Goal: Task Accomplishment & Management: Use online tool/utility

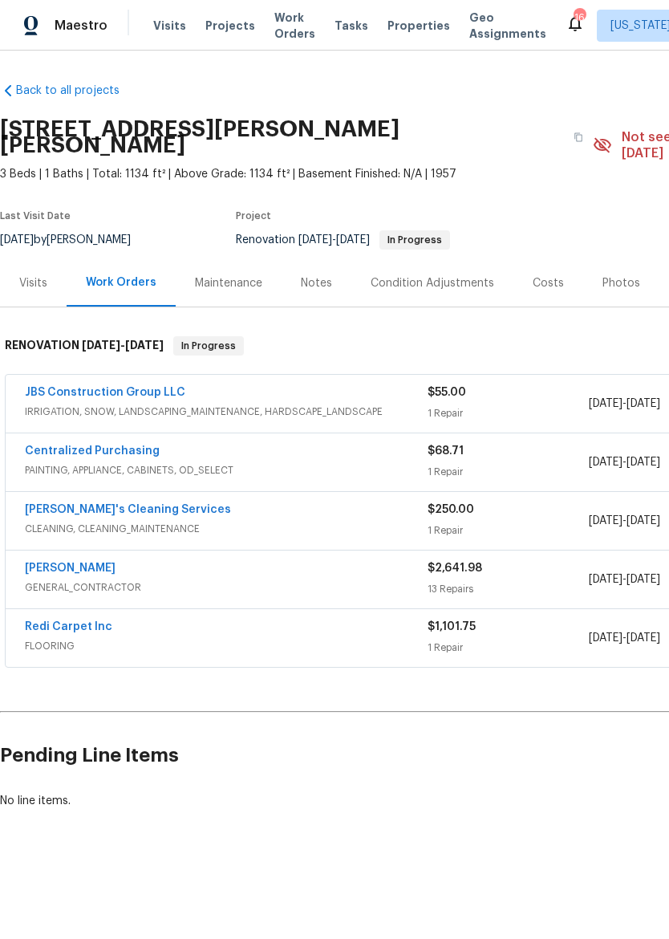
click at [152, 387] on link "JBS Construction Group LLC" at bounding box center [105, 392] width 160 height 11
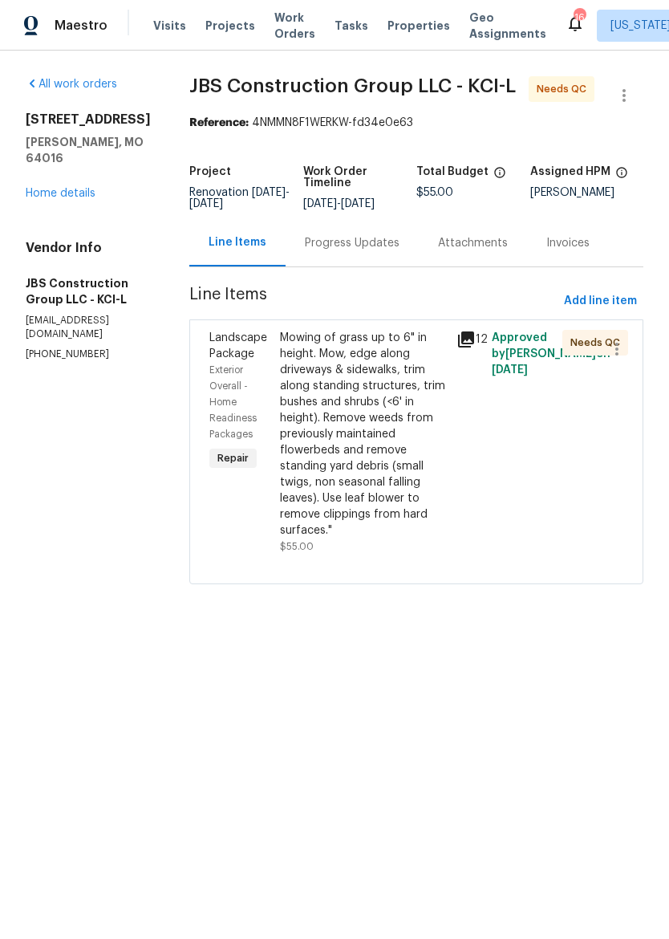
click at [388, 450] on div "Mowing of grass up to 6" in height. Mow, edge along driveways & sidewalks, trim…" at bounding box center [363, 434] width 167 height 209
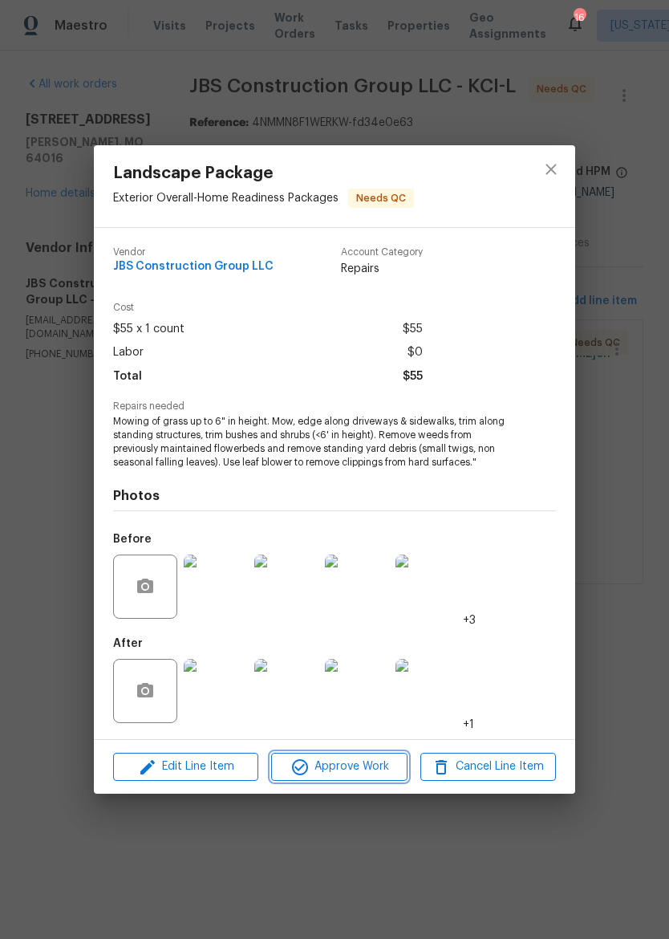
click at [364, 765] on span "Approve Work" at bounding box center [339, 767] width 126 height 20
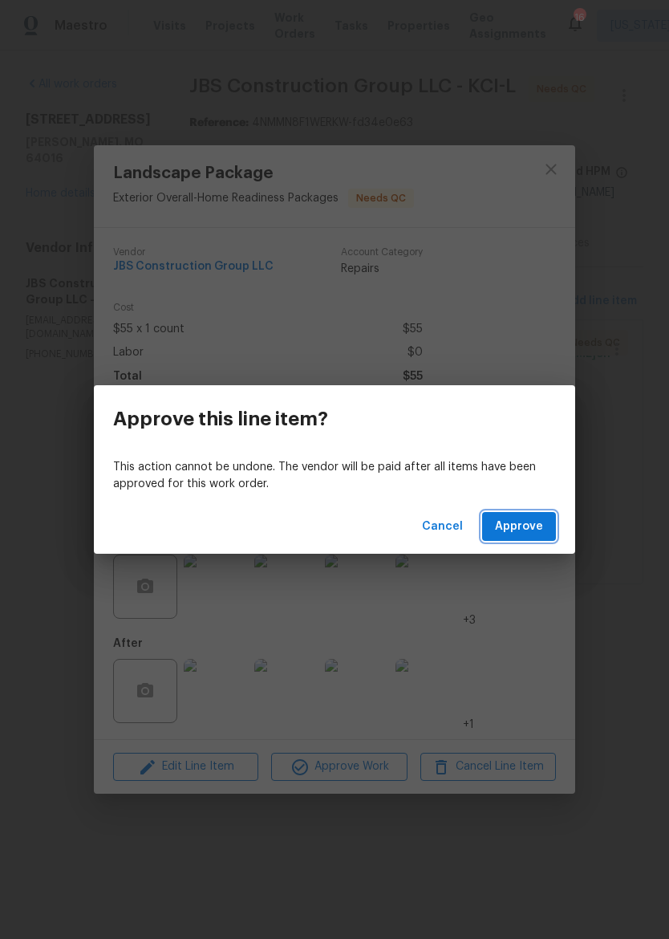
click at [528, 533] on span "Approve" at bounding box center [519, 527] width 48 height 20
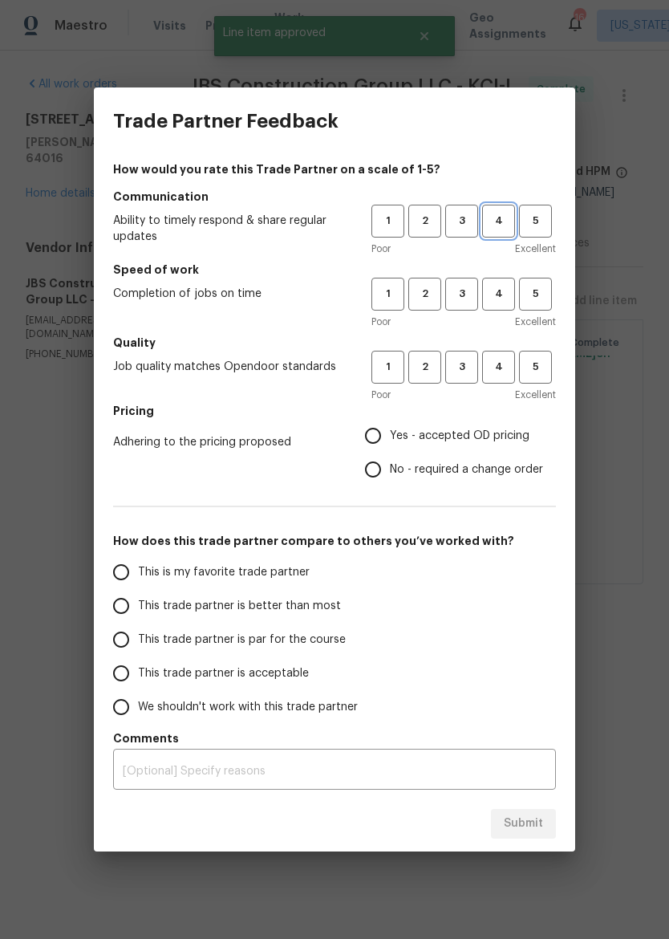
click at [509, 215] on span "4" at bounding box center [499, 221] width 30 height 18
click at [461, 293] on span "3" at bounding box center [462, 294] width 30 height 18
click at [502, 372] on span "4" at bounding box center [499, 367] width 30 height 18
click at [440, 436] on span "Yes - accepted OD pricing" at bounding box center [460, 436] width 140 height 17
click at [390, 436] on input "Yes - accepted OD pricing" at bounding box center [373, 436] width 34 height 34
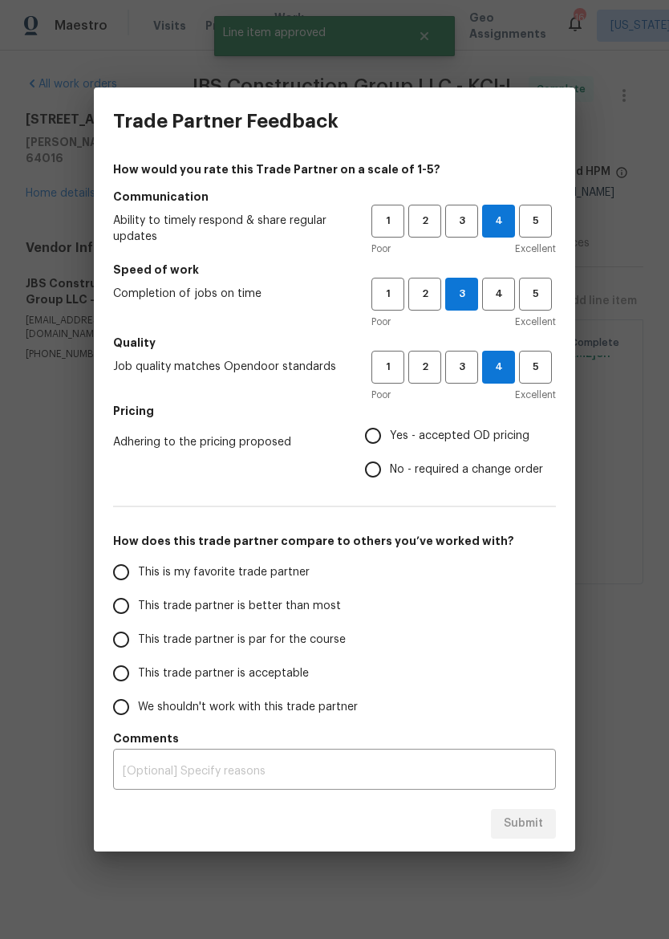
radio input "true"
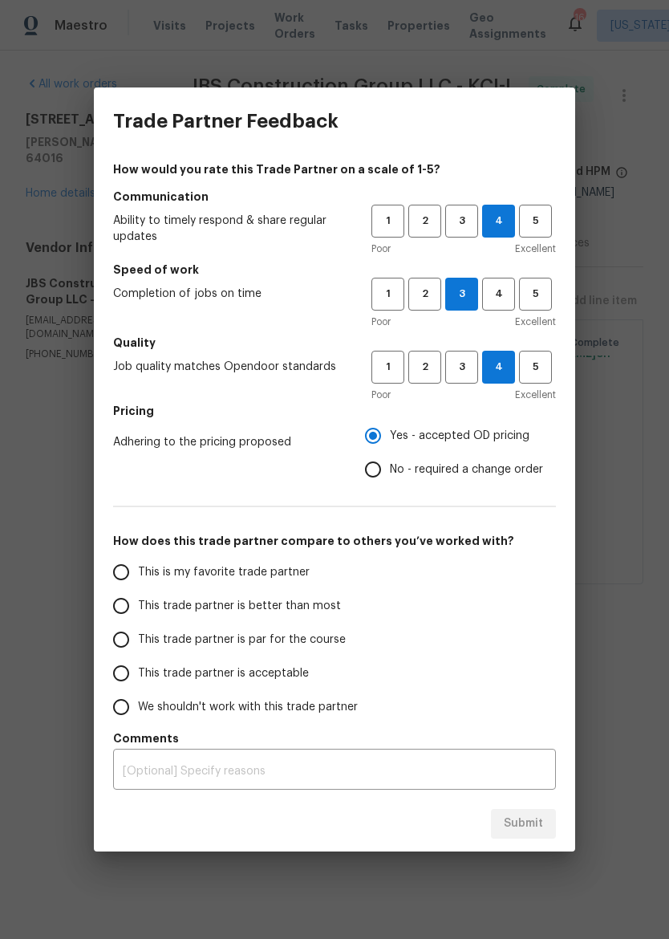
click at [309, 603] on span "This trade partner is better than most" at bounding box center [239, 606] width 203 height 17
click at [138, 603] on input "This trade partner is better than most" at bounding box center [121, 606] width 34 height 34
click at [539, 819] on span "Submit" at bounding box center [523, 824] width 39 height 20
radio input "true"
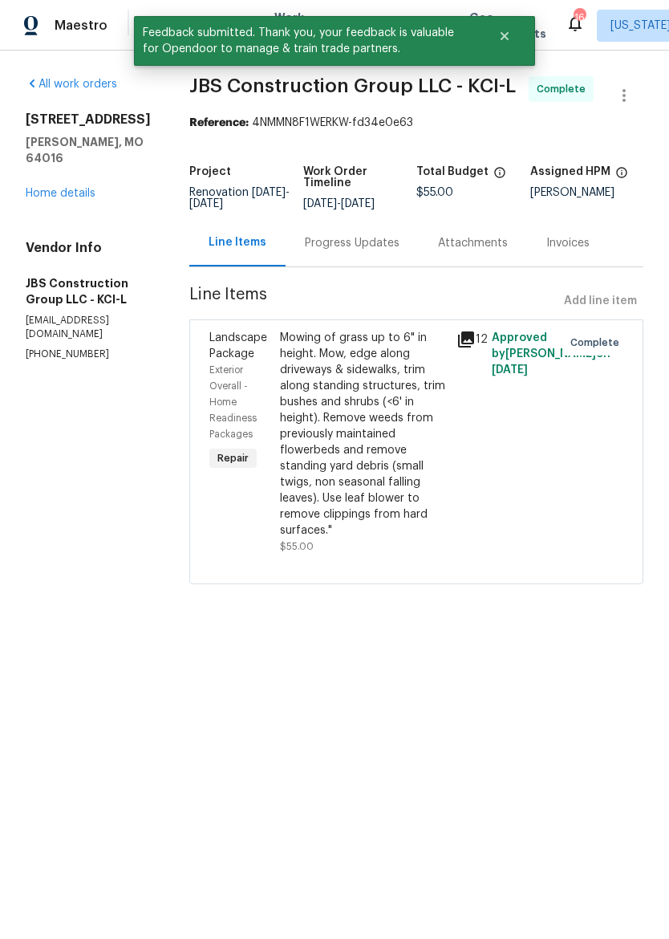
click at [95, 188] on link "Home details" at bounding box center [61, 193] width 70 height 11
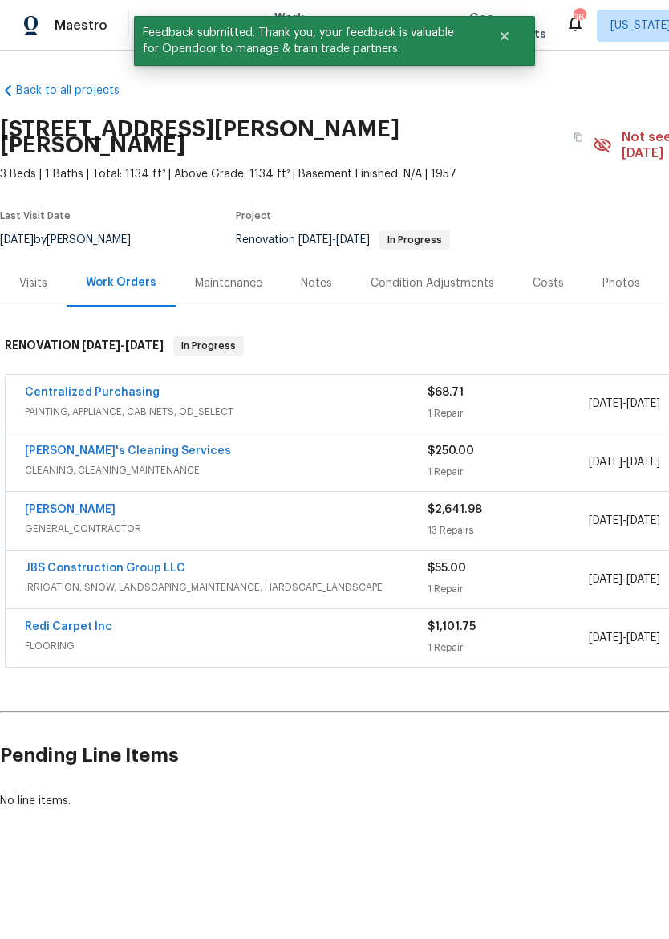
click at [306, 443] on div "[PERSON_NAME]'s Cleaning Services" at bounding box center [226, 452] width 403 height 19
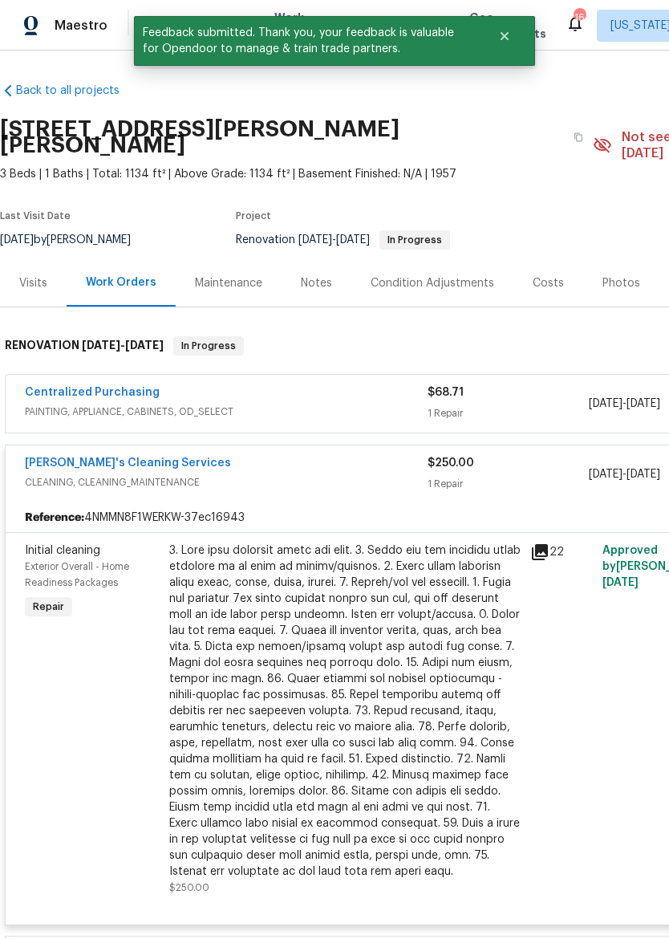
click at [348, 583] on div at bounding box center [344, 710] width 351 height 337
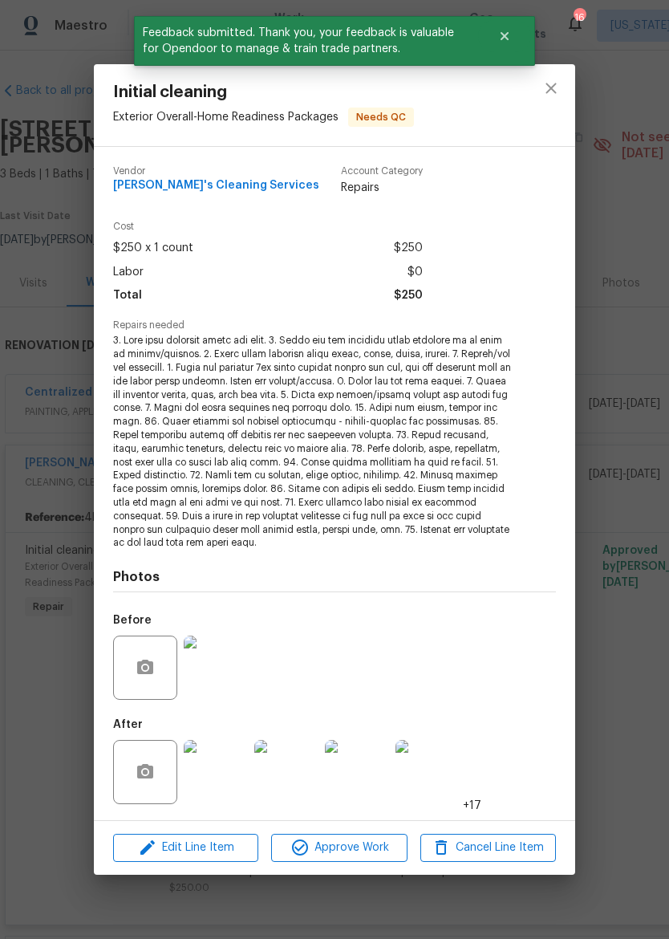
click at [371, 848] on span "Approve Work" at bounding box center [339, 848] width 126 height 20
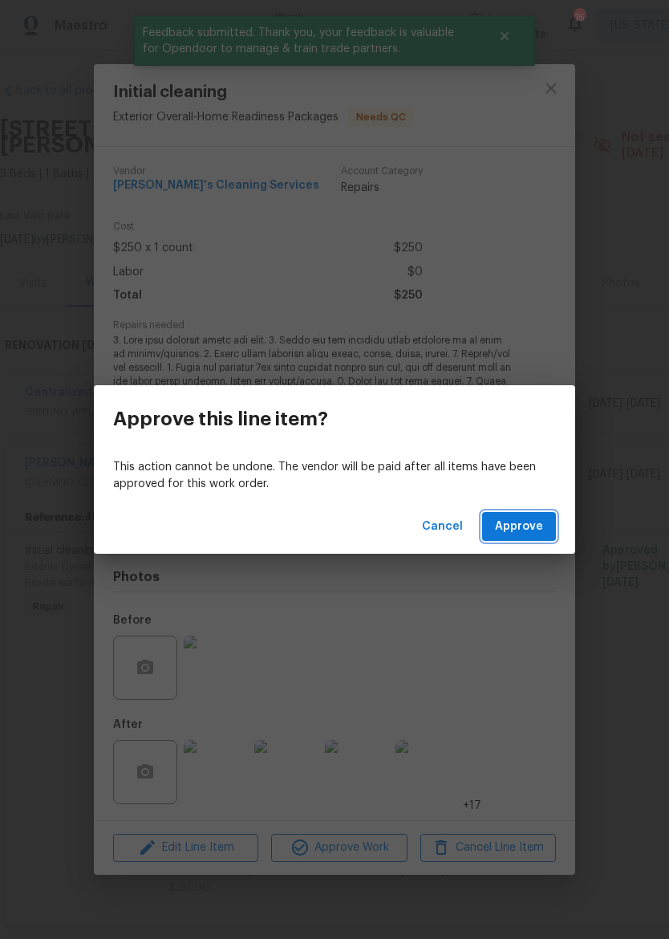
click at [534, 522] on span "Approve" at bounding box center [519, 527] width 48 height 20
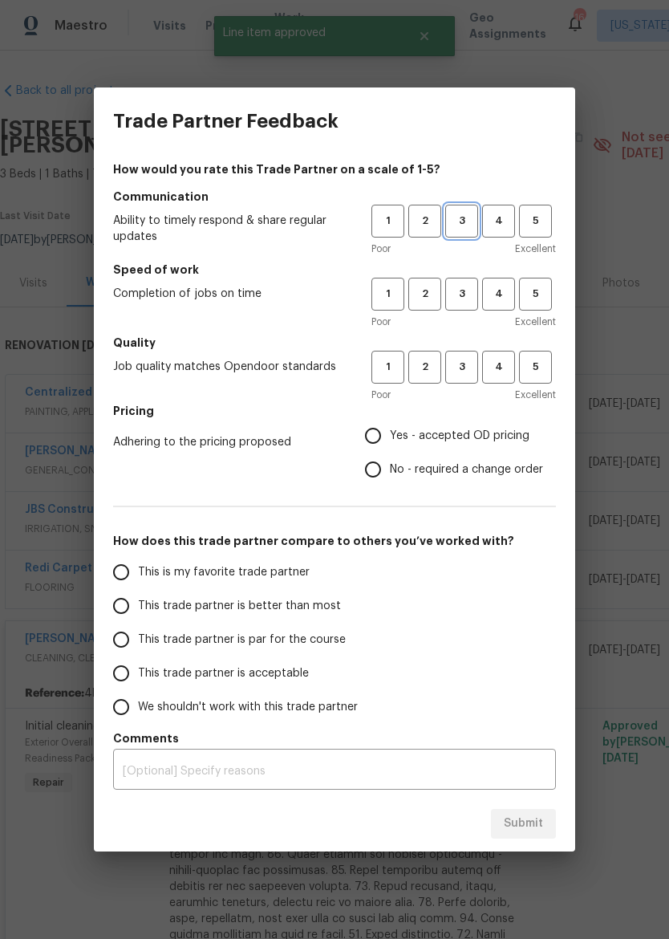
click at [462, 220] on span "3" at bounding box center [462, 221] width 30 height 18
click at [453, 291] on span "3" at bounding box center [462, 294] width 30 height 18
click at [493, 366] on span "4" at bounding box center [499, 367] width 30 height 18
click at [459, 473] on span "No - required a change order" at bounding box center [466, 469] width 153 height 17
click at [390, 473] on input "No - required a change order" at bounding box center [373, 470] width 34 height 34
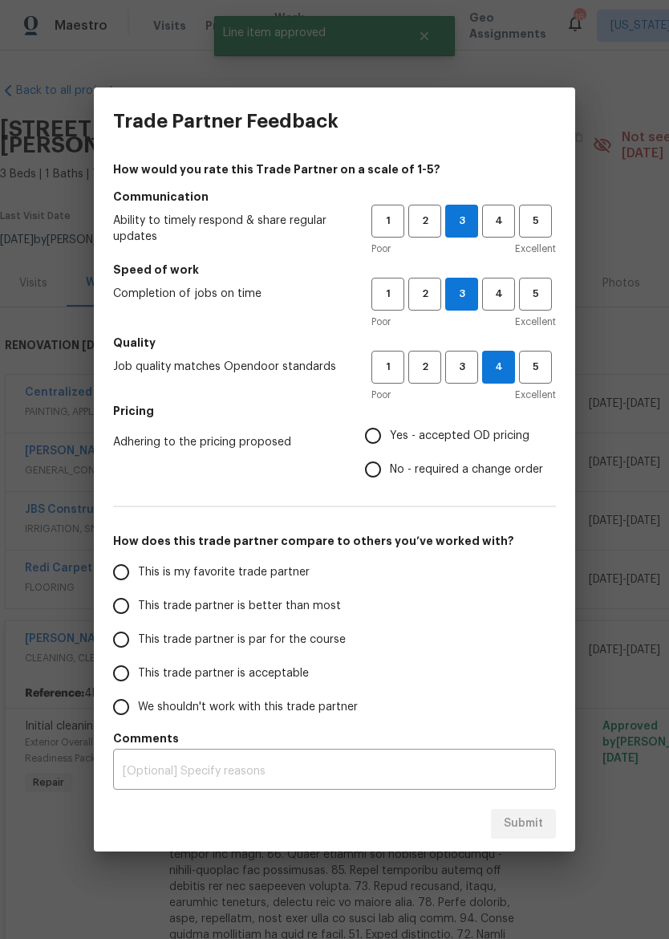
radio input "true"
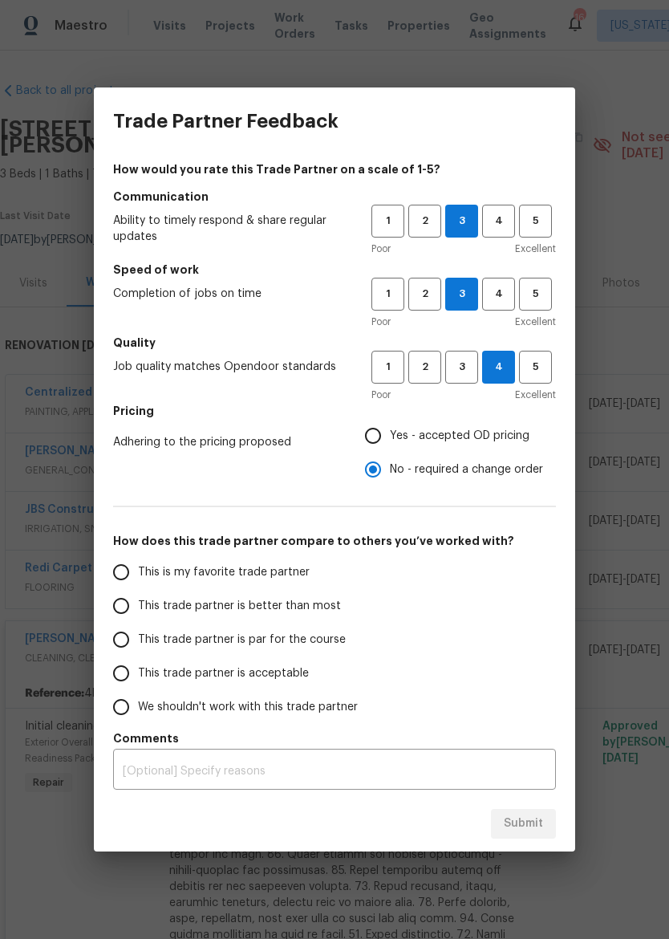
click at [470, 436] on span "Yes - accepted OD pricing" at bounding box center [460, 436] width 140 height 17
click at [390, 436] on input "Yes - accepted OD pricing" at bounding box center [373, 436] width 34 height 34
radio input "true"
click at [302, 607] on span "This trade partner is better than most" at bounding box center [239, 606] width 203 height 17
click at [138, 607] on input "This trade partner is better than most" at bounding box center [121, 606] width 34 height 34
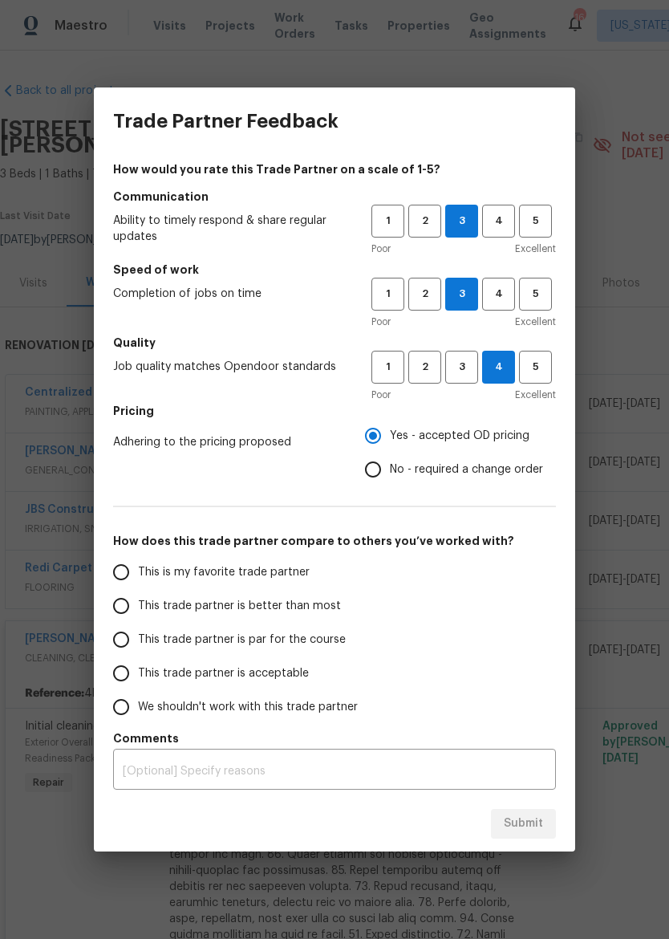
radio input "false"
click at [315, 639] on span "This trade partner is par for the course" at bounding box center [242, 639] width 208 height 17
click at [138, 639] on input "This trade partner is par for the course" at bounding box center [121, 640] width 34 height 34
click at [532, 824] on span "Submit" at bounding box center [523, 824] width 39 height 20
radio input "true"
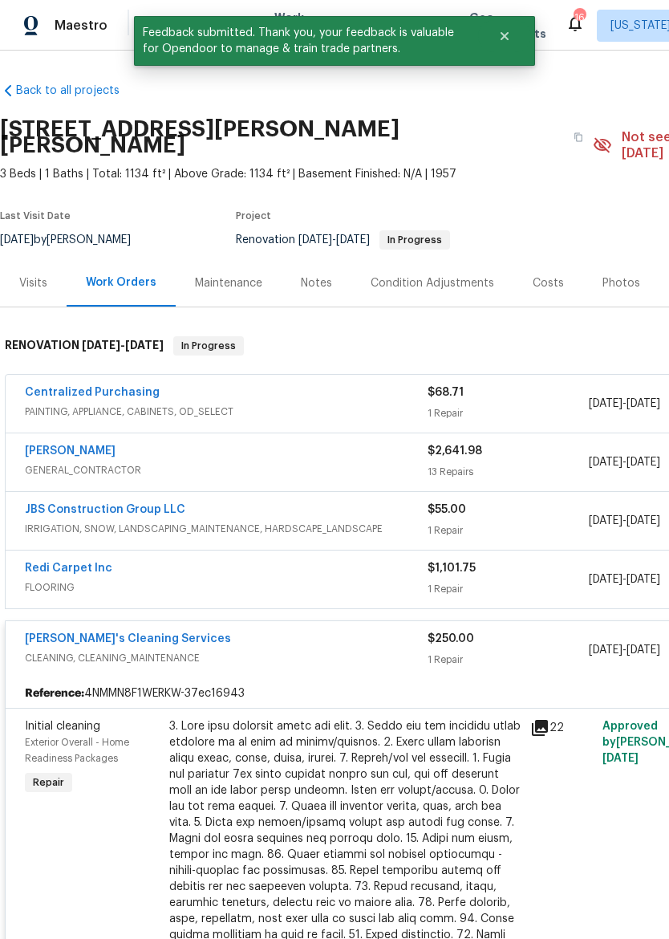
click at [371, 631] on div "[PERSON_NAME]'s Cleaning Services" at bounding box center [226, 640] width 403 height 19
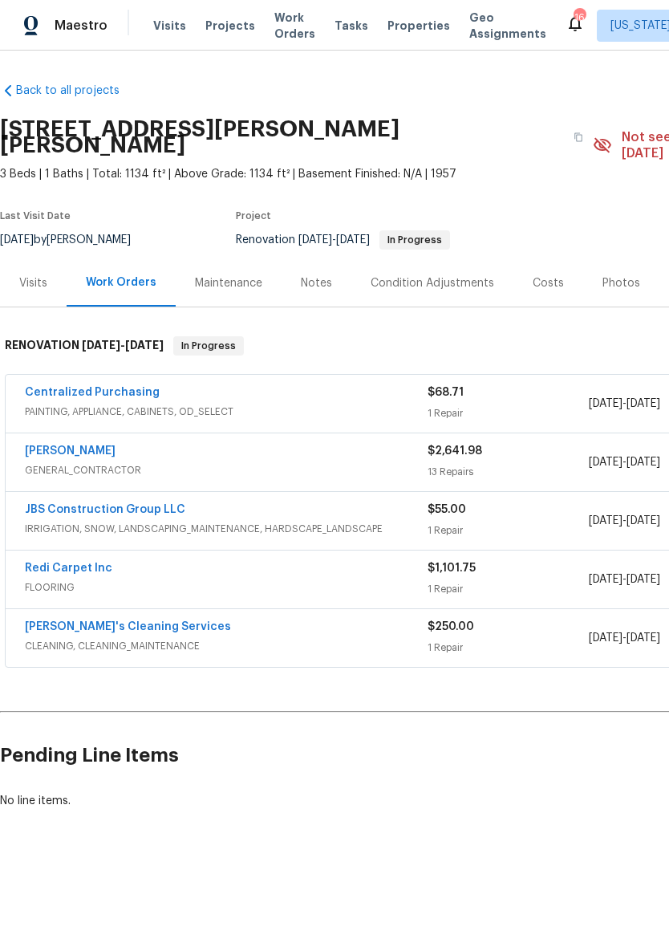
click at [376, 385] on div "Centralized Purchasing" at bounding box center [226, 393] width 403 height 19
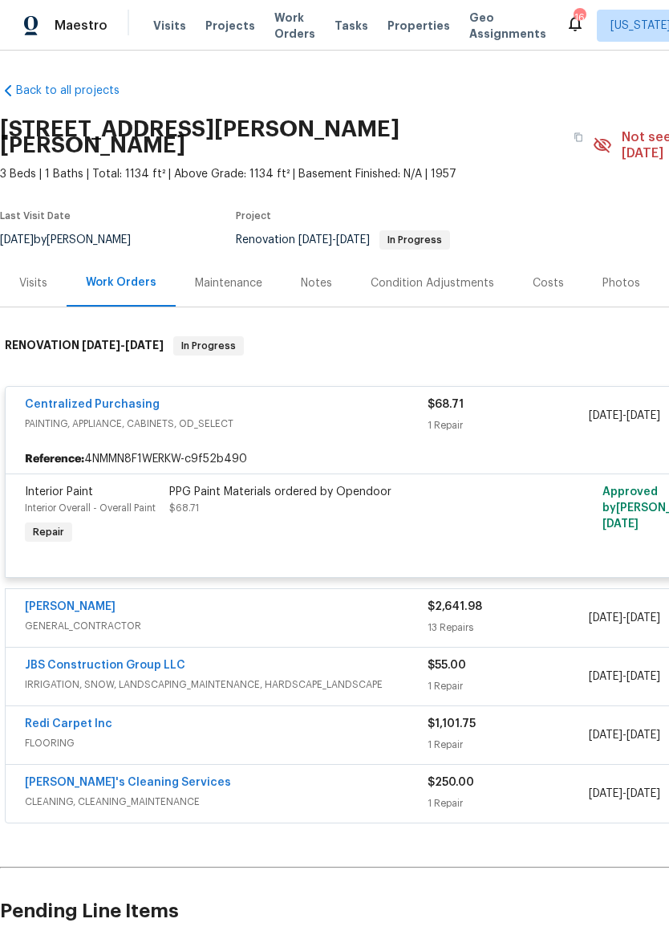
click at [407, 509] on div "PPG Paint Materials ordered by Opendoor $68.71" at bounding box center [344, 516] width 361 height 74
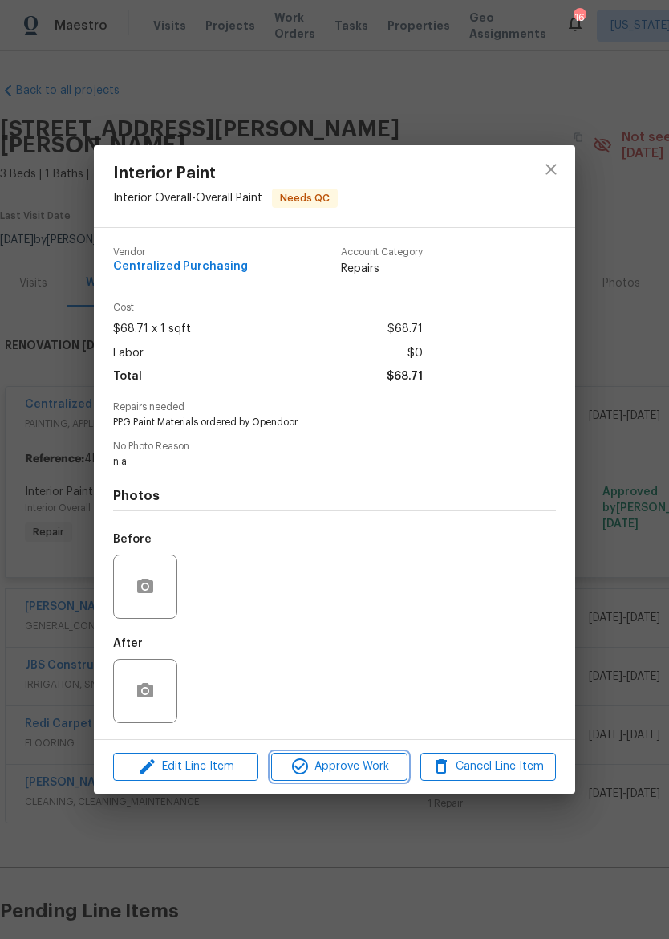
click at [353, 767] on span "Approve Work" at bounding box center [339, 767] width 126 height 20
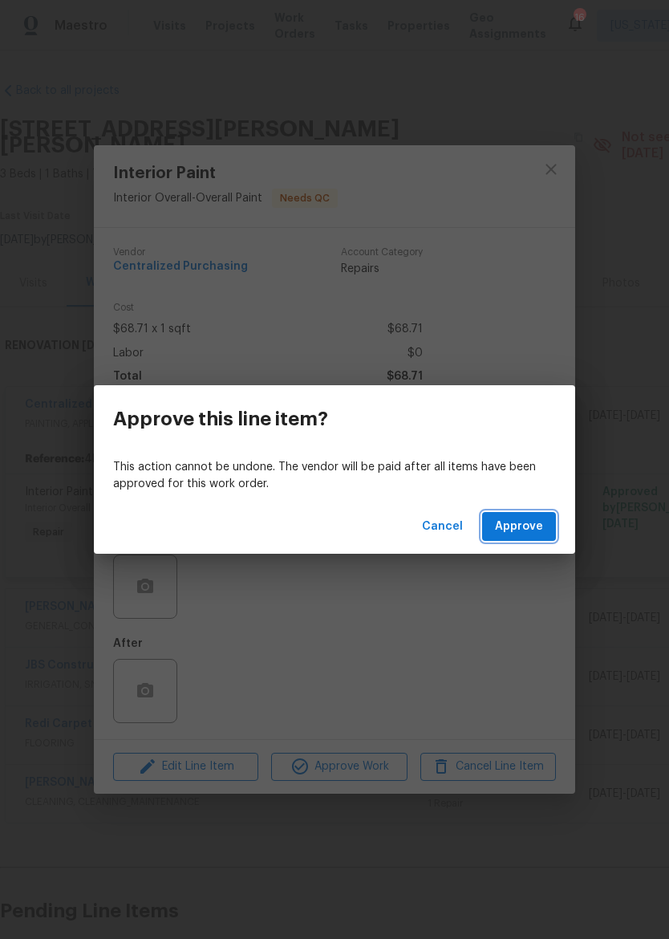
click at [526, 529] on span "Approve" at bounding box center [519, 527] width 48 height 20
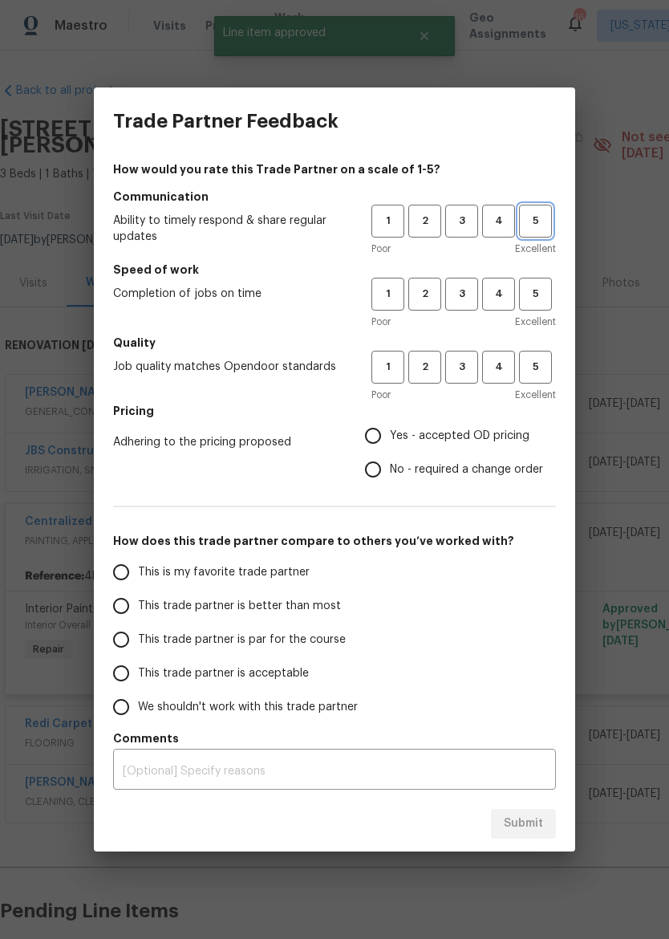
click at [538, 210] on button "5" at bounding box center [535, 221] width 33 height 33
click at [537, 289] on span "5" at bounding box center [536, 294] width 30 height 18
click at [540, 372] on span "5" at bounding box center [536, 367] width 30 height 18
click at [449, 444] on span "Yes - accepted OD pricing" at bounding box center [460, 436] width 140 height 17
click at [390, 444] on input "Yes - accepted OD pricing" at bounding box center [373, 436] width 34 height 34
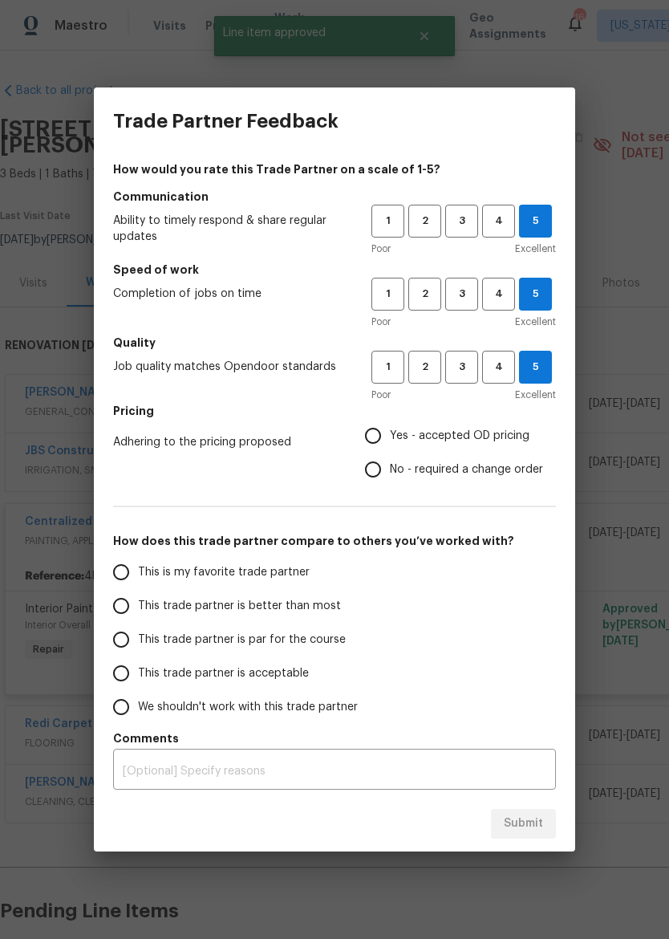
radio input "true"
click at [314, 606] on span "This trade partner is better than most" at bounding box center [239, 606] width 203 height 17
click at [138, 606] on input "This trade partner is better than most" at bounding box center [121, 606] width 34 height 34
click at [530, 834] on button "Submit" at bounding box center [523, 824] width 65 height 30
radio input "true"
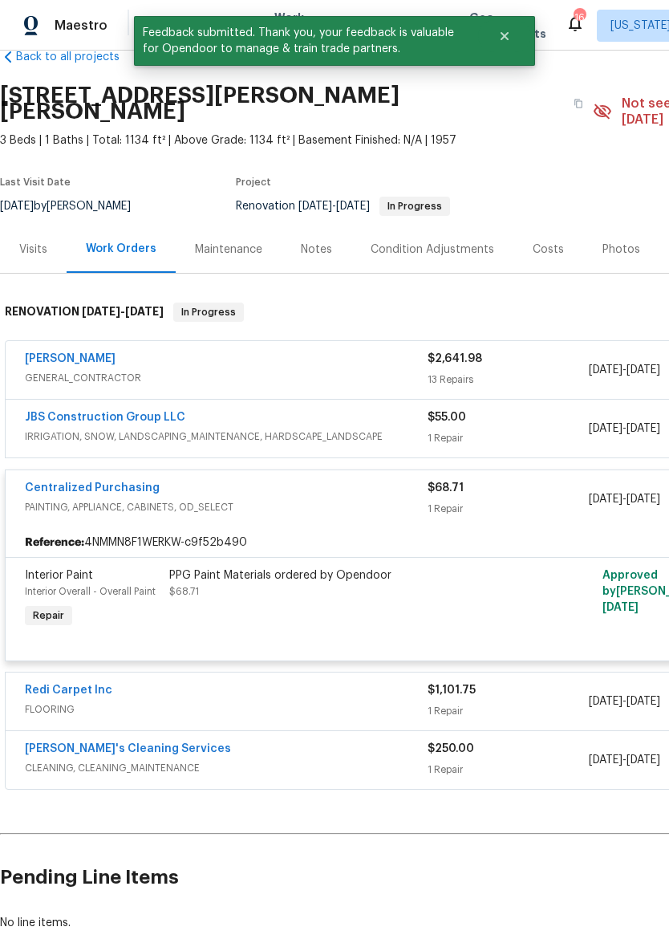
scroll to position [34, 0]
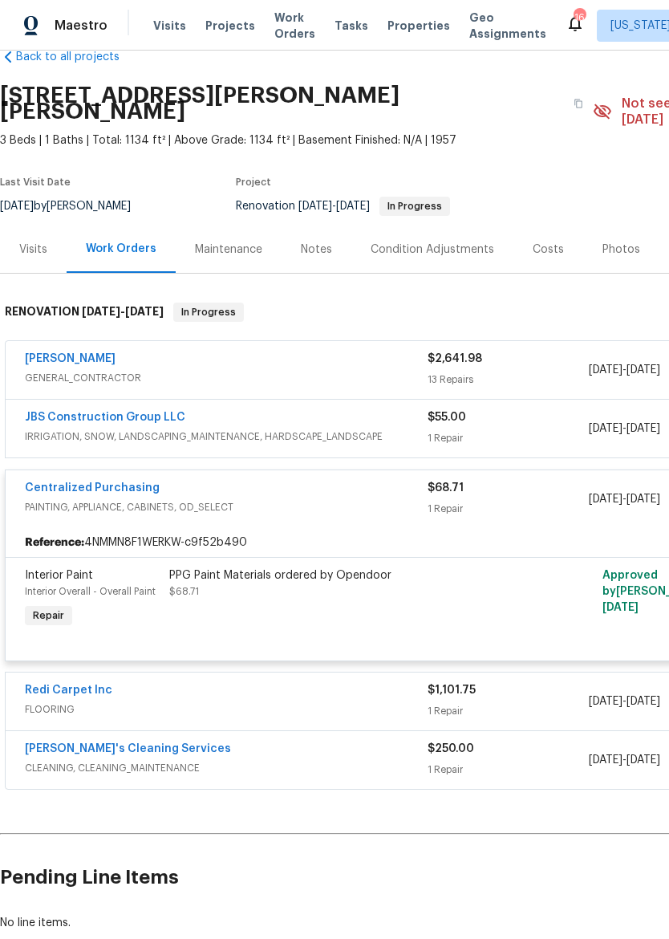
click at [47, 353] on link "[PERSON_NAME]" at bounding box center [70, 358] width 91 height 11
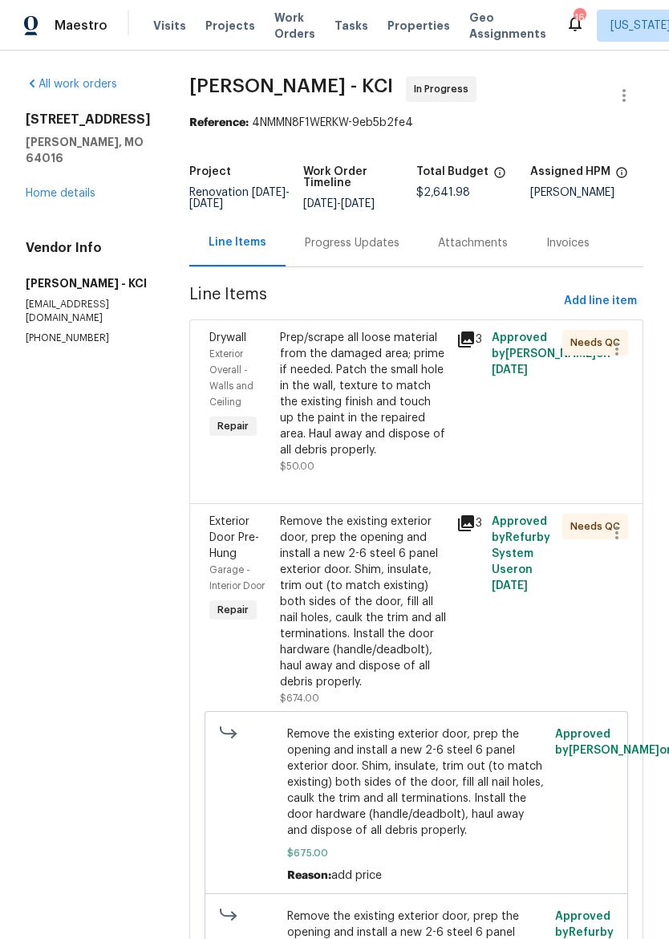
click at [363, 250] on div "Progress Updates" at bounding box center [352, 243] width 95 height 16
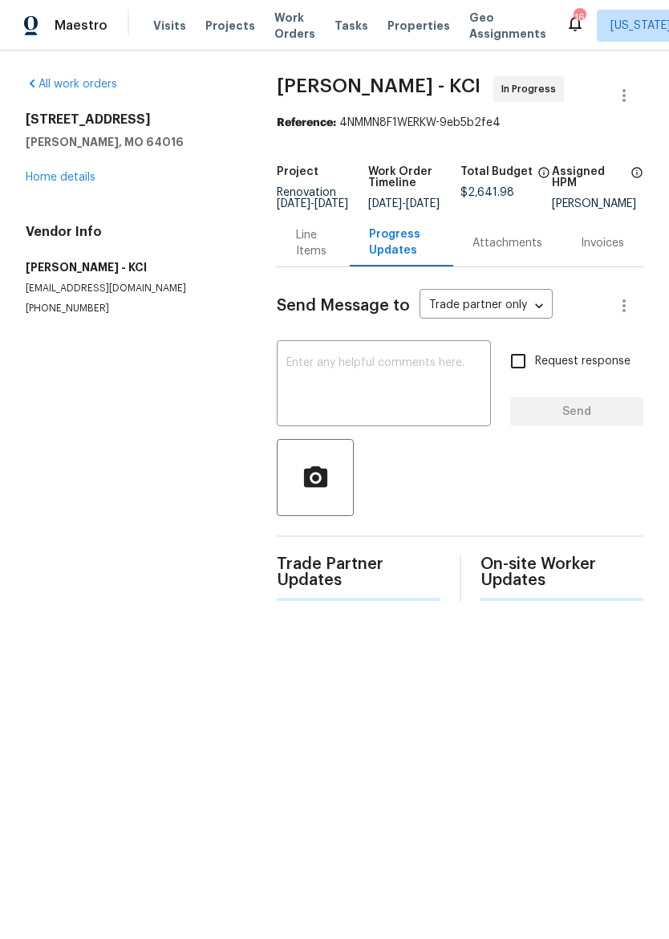
click at [419, 392] on textarea at bounding box center [383, 385] width 195 height 56
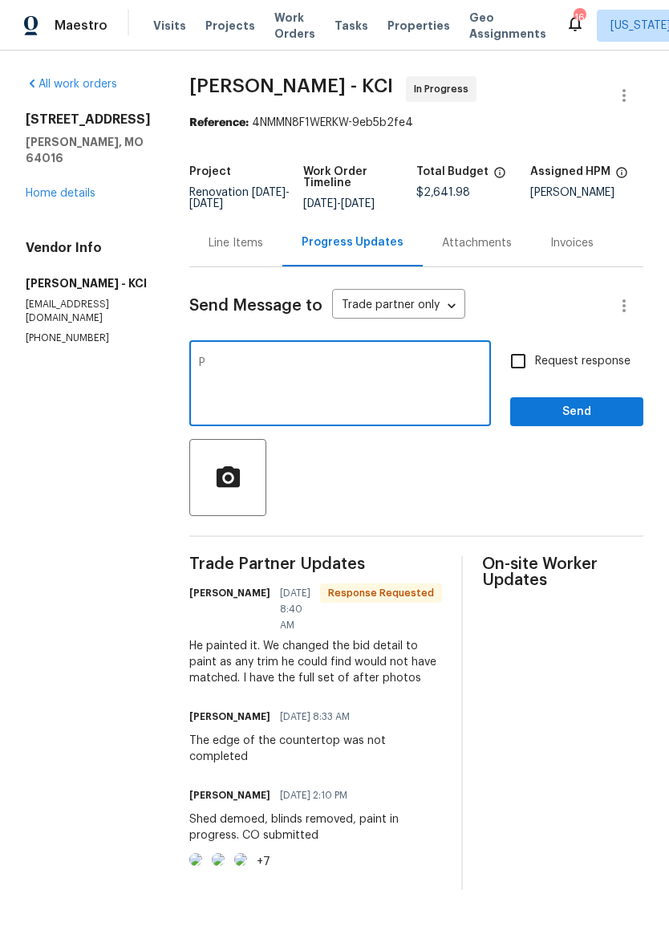
scroll to position [48, 0]
type textarea "Please check off all the items completed so we can close this one out . Good jo…"
click at [602, 402] on span "Send" at bounding box center [577, 412] width 108 height 20
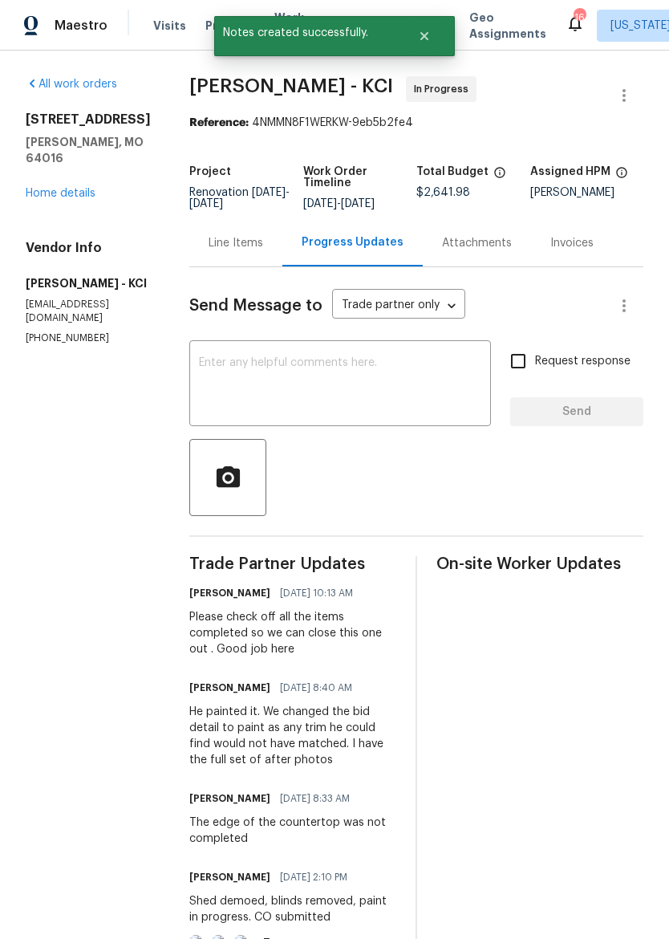
click at [61, 188] on link "Home details" at bounding box center [61, 193] width 70 height 11
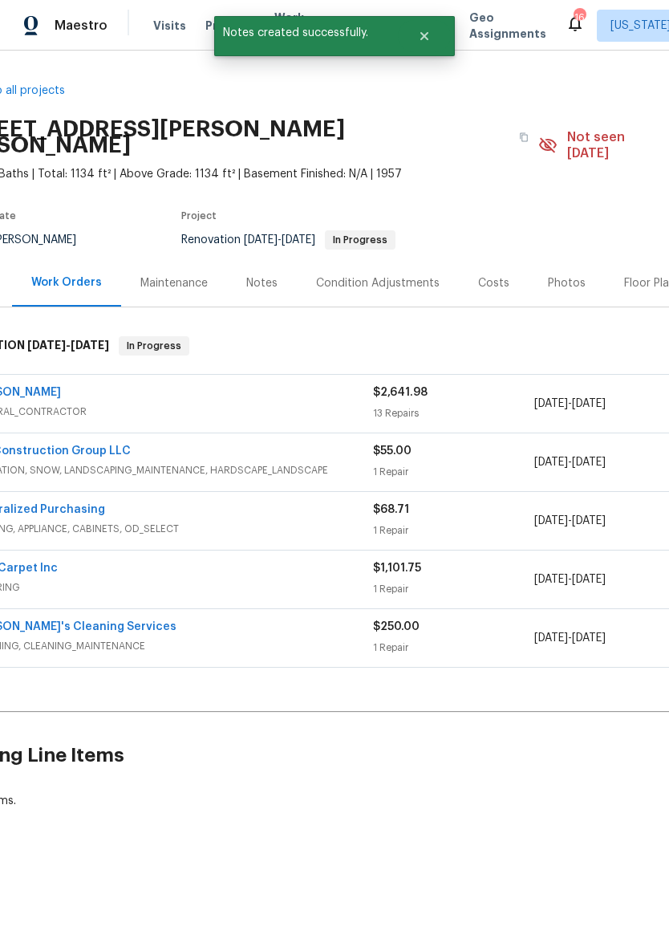
scroll to position [0, 57]
click at [559, 275] on div "Photos" at bounding box center [565, 283] width 38 height 16
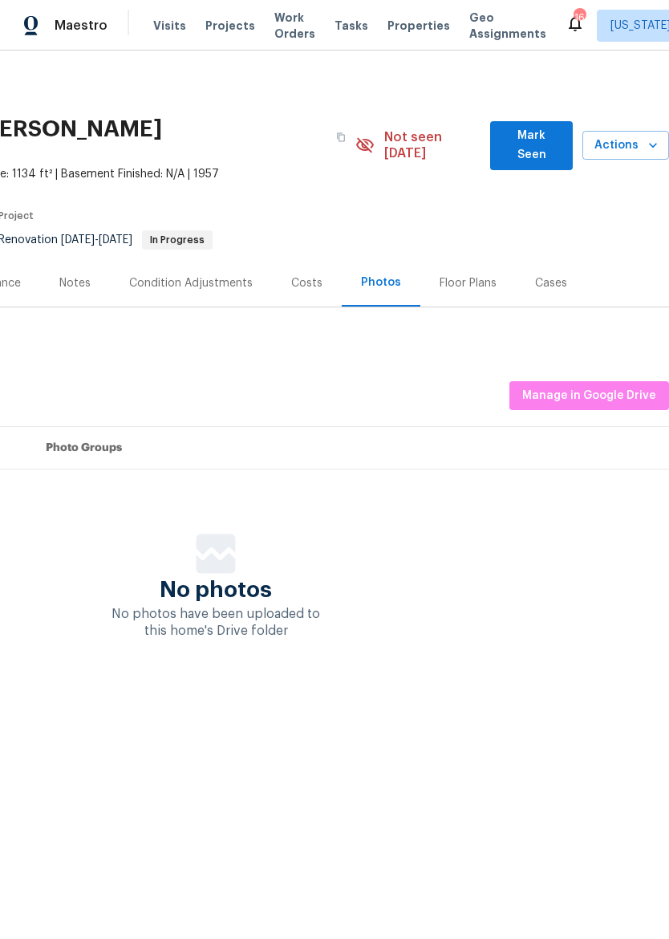
scroll to position [0, 237]
click at [618, 386] on span "Manage in Google Drive" at bounding box center [589, 396] width 134 height 20
click at [50, 29] on div "Maestro" at bounding box center [54, 26] width 108 height 32
